Goal: Information Seeking & Learning: Compare options

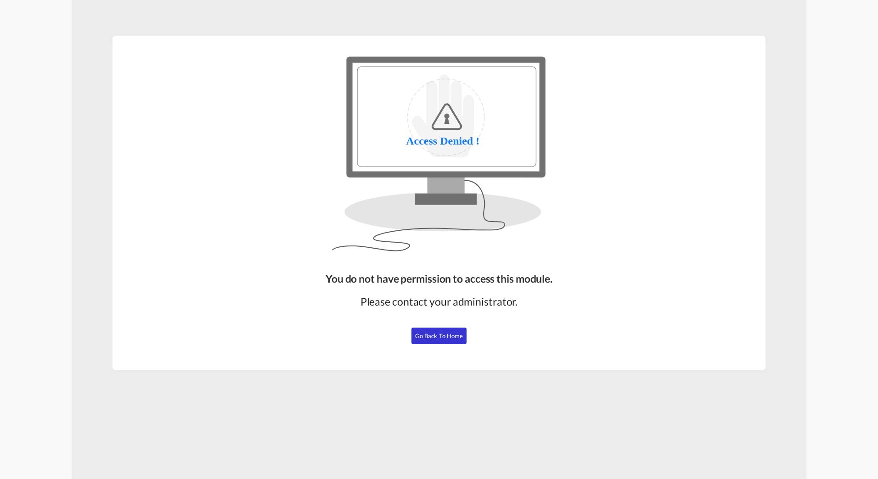
click at [432, 334] on span "Go Back to Home" at bounding box center [439, 335] width 48 height 7
